Goal: Find specific page/section: Find specific page/section

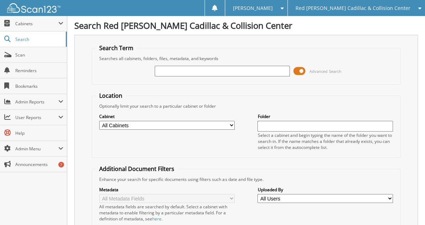
click at [213, 67] on input "text" at bounding box center [222, 71] width 135 height 11
type input "[PERSON_NAME]"
